Goal: Navigation & Orientation: Find specific page/section

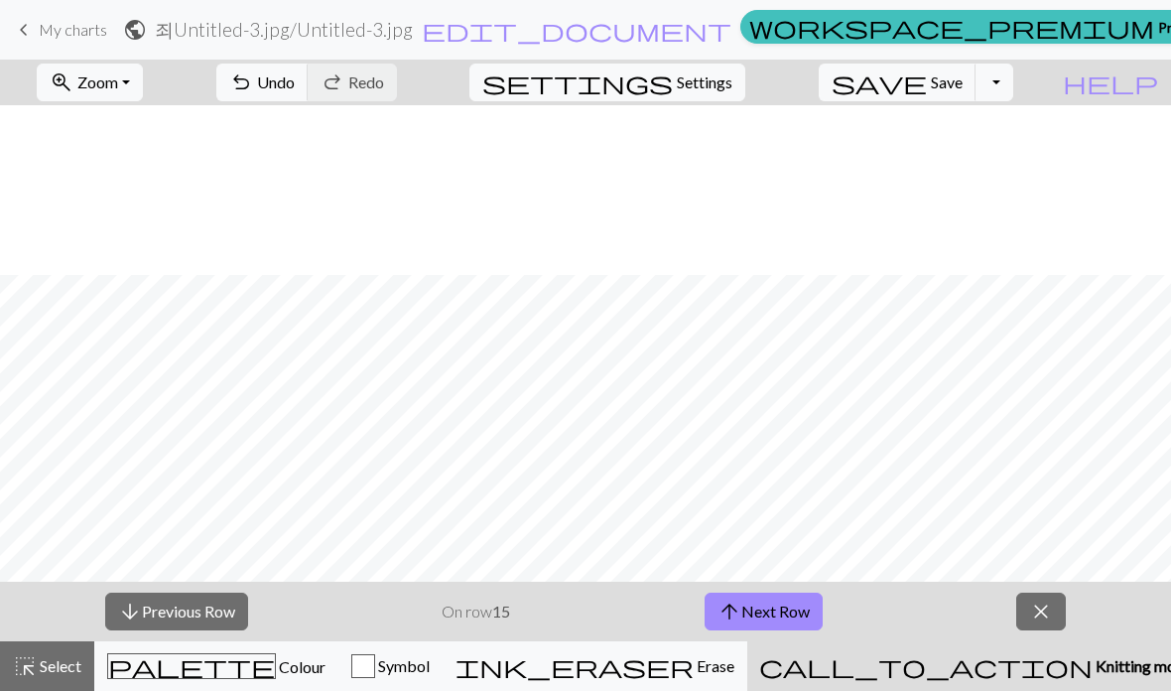
scroll to position [170, 0]
click at [746, 609] on button "arrow_upward Next Row" at bounding box center [764, 611] width 118 height 38
click at [778, 626] on button "arrow_upward Next Row" at bounding box center [764, 611] width 118 height 38
click at [756, 608] on button "arrow_upward Next Row" at bounding box center [764, 611] width 118 height 38
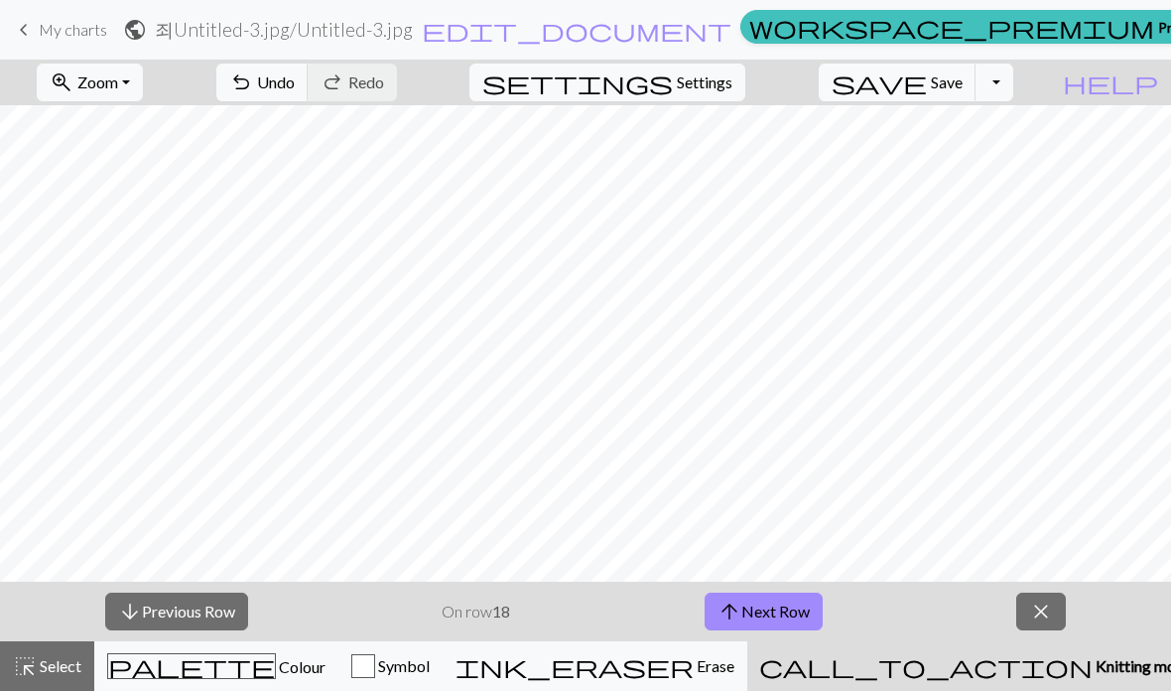
scroll to position [0, 0]
click at [773, 609] on button "arrow_upward Next Row" at bounding box center [764, 611] width 118 height 38
click at [753, 617] on button "arrow_upward Next Row" at bounding box center [764, 611] width 118 height 38
click at [752, 611] on button "arrow_upward Next Row" at bounding box center [764, 611] width 118 height 38
click at [802, 605] on button "arrow_upward Next Row" at bounding box center [764, 611] width 118 height 38
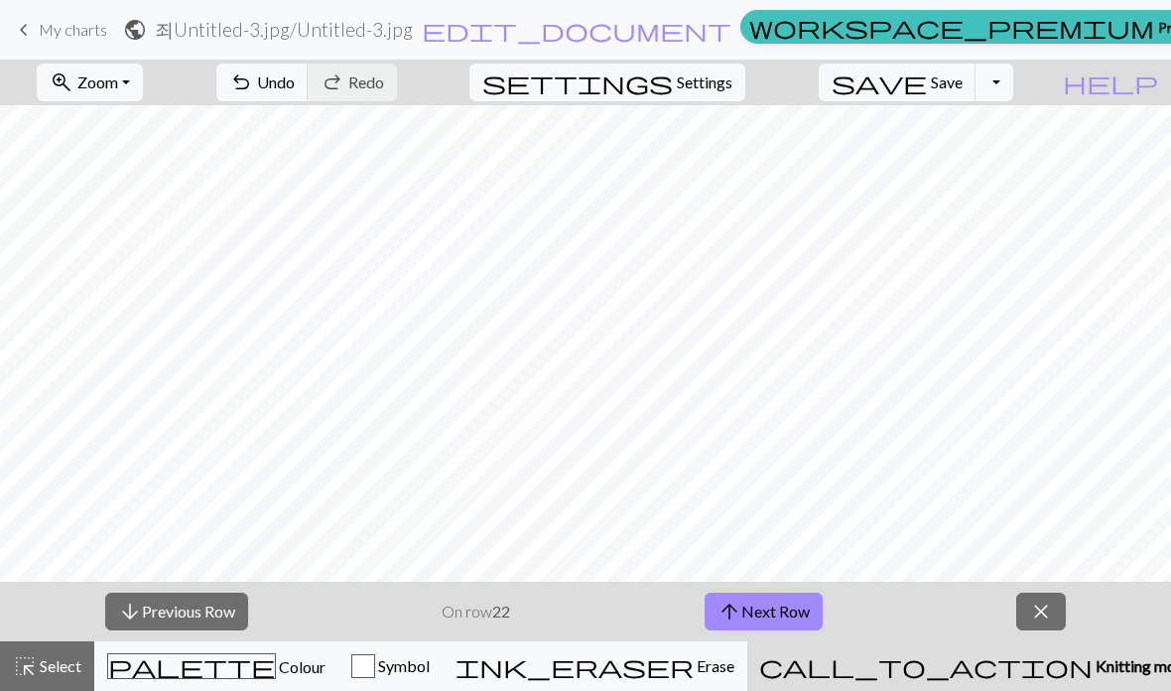
click at [803, 627] on button "arrow_upward Next Row" at bounding box center [764, 611] width 118 height 38
click at [792, 621] on button "arrow_upward Next Row" at bounding box center [764, 611] width 118 height 38
click at [732, 620] on span "arrow_upward" at bounding box center [730, 611] width 24 height 28
click at [763, 613] on button "arrow_upward Next Row" at bounding box center [764, 611] width 118 height 38
click at [755, 629] on button "arrow_upward Next Row" at bounding box center [764, 611] width 118 height 38
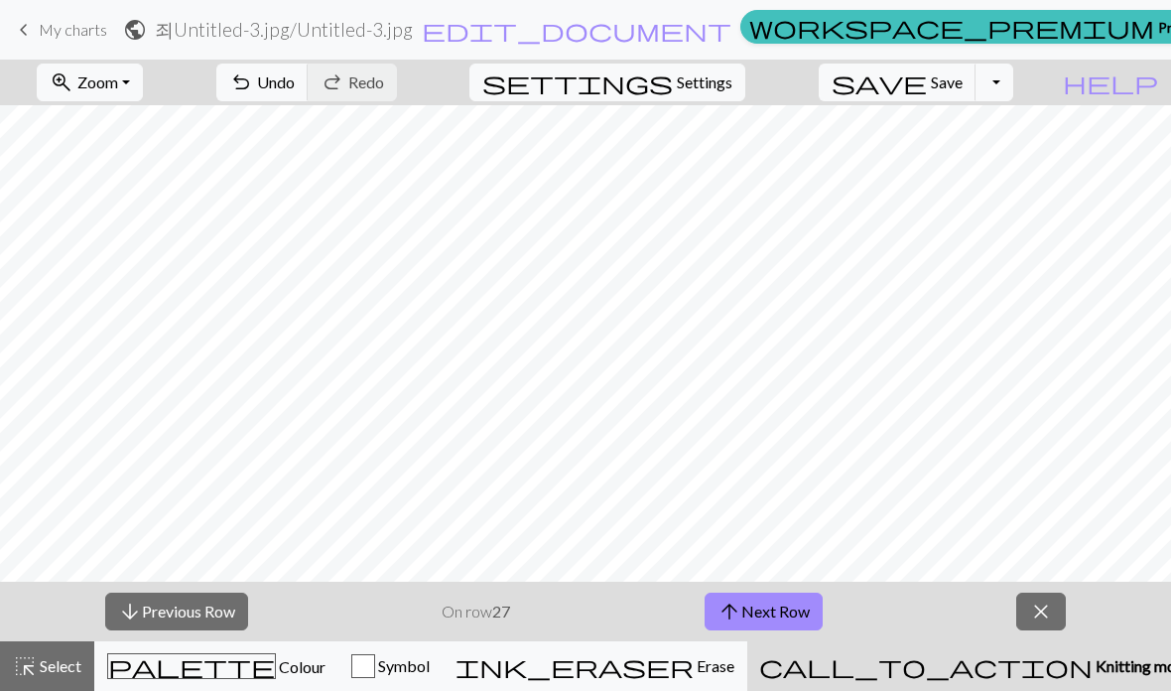
click at [782, 593] on button "arrow_upward Next Row" at bounding box center [764, 611] width 118 height 38
click at [763, 618] on button "arrow_upward Next Row" at bounding box center [764, 611] width 118 height 38
